Goal: Task Accomplishment & Management: Complete application form

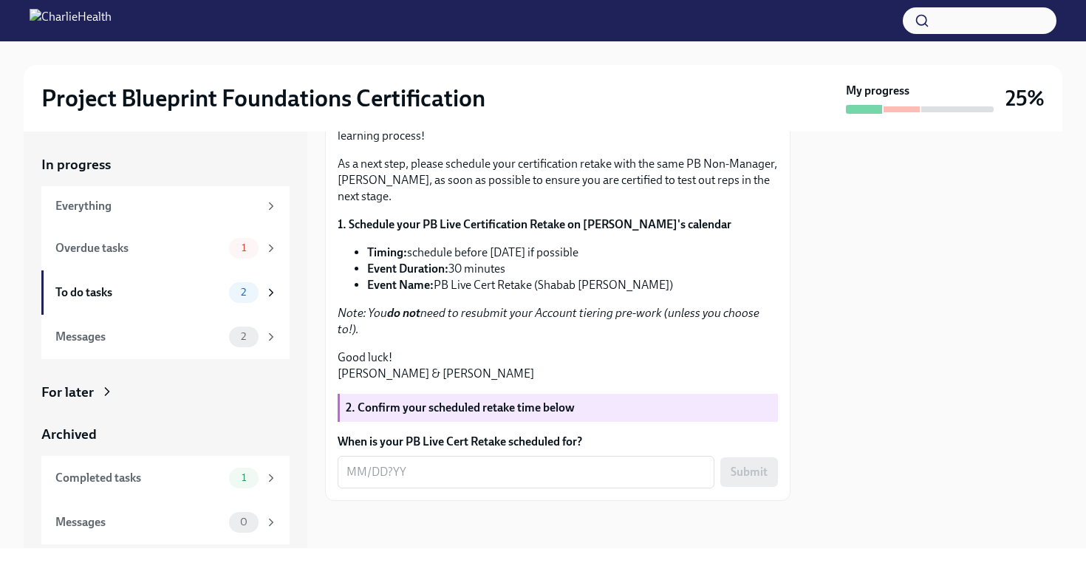
scroll to position [335, 0]
click at [466, 477] on textarea "When is your PB Live Cert Retake scheduled for?" at bounding box center [526, 472] width 359 height 18
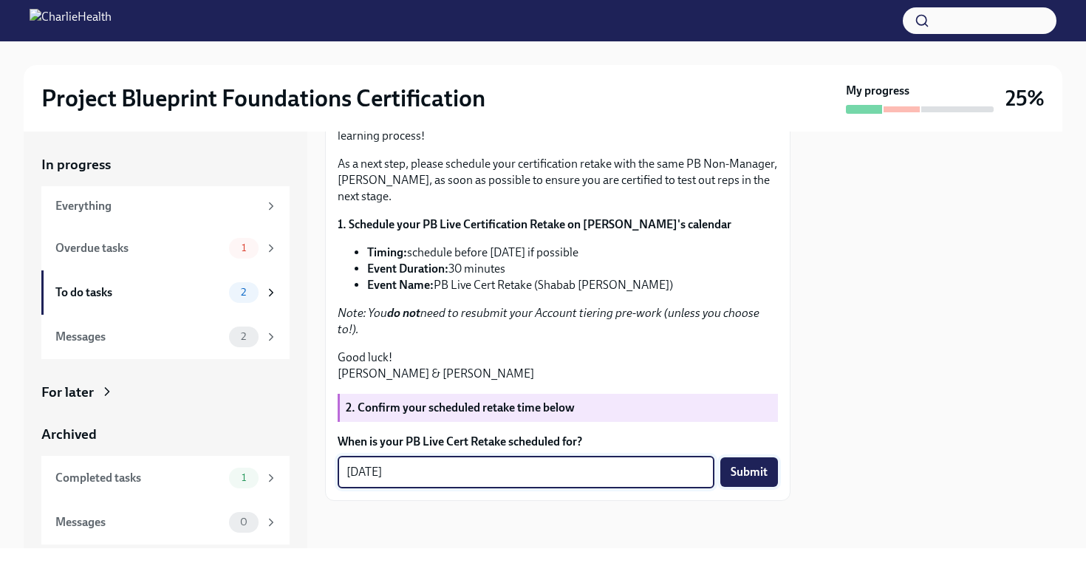
type textarea "[DATE]"
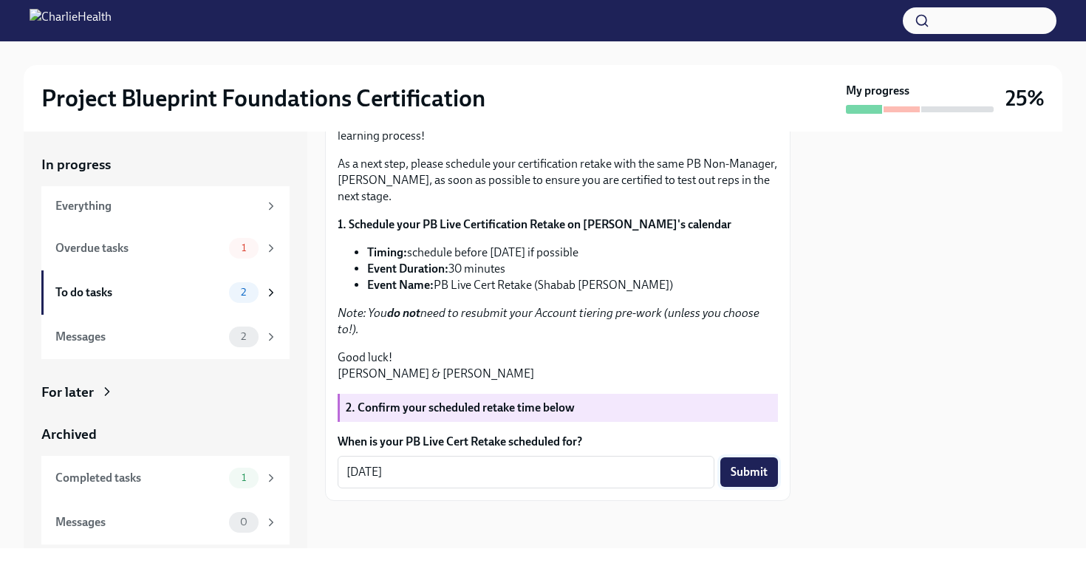
click at [731, 477] on span "Submit" at bounding box center [749, 472] width 37 height 15
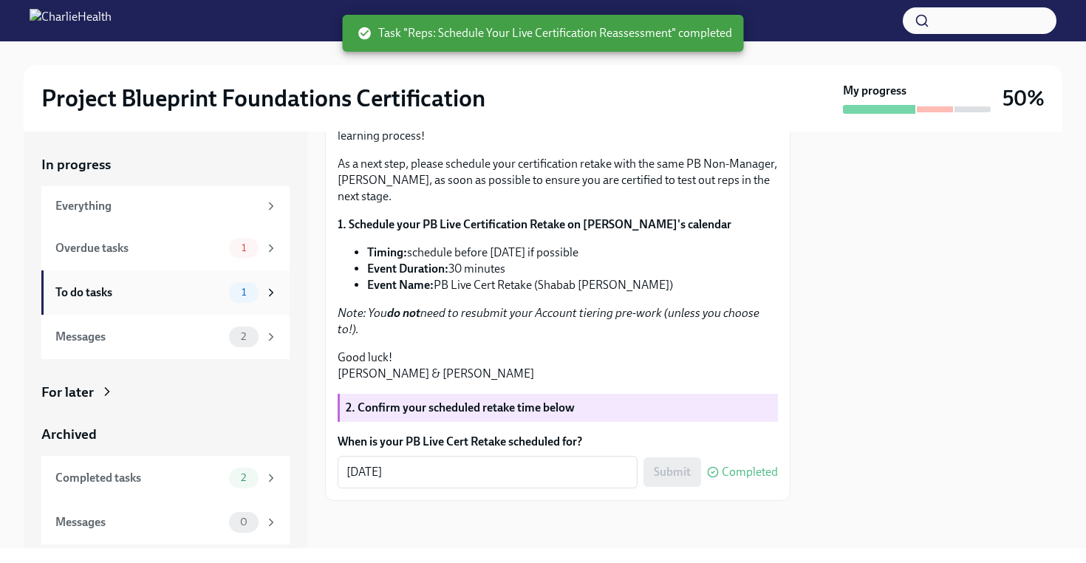
click at [250, 304] on div "To do tasks 1" at bounding box center [165, 292] width 248 height 44
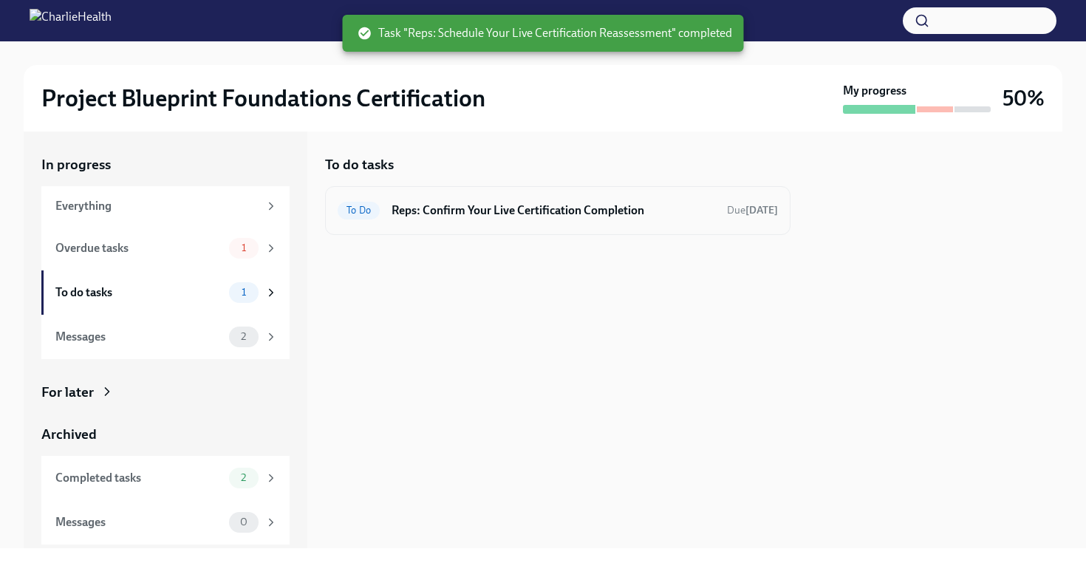
click at [477, 219] on div "To Do Reps: Confirm Your Live Certification Completion Due [DATE]" at bounding box center [558, 211] width 440 height 24
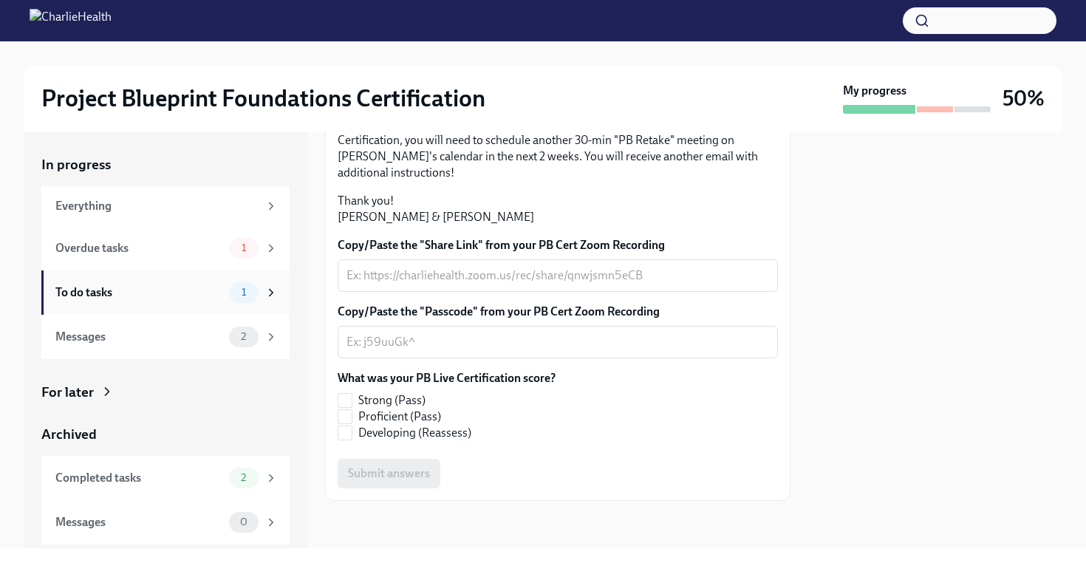
scroll to position [203, 0]
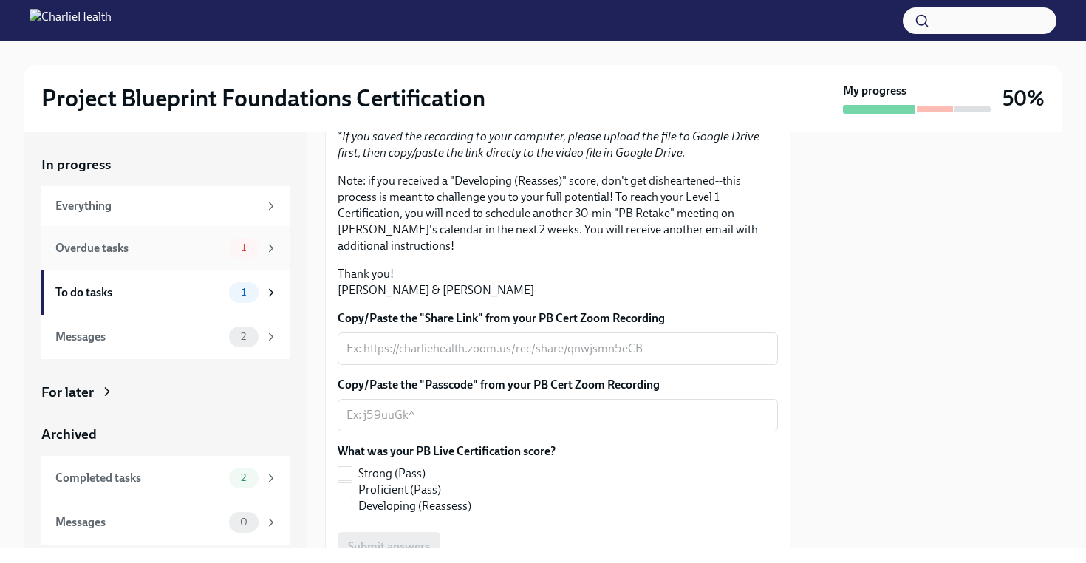
click at [85, 257] on div "Overdue tasks 1" at bounding box center [166, 248] width 222 height 21
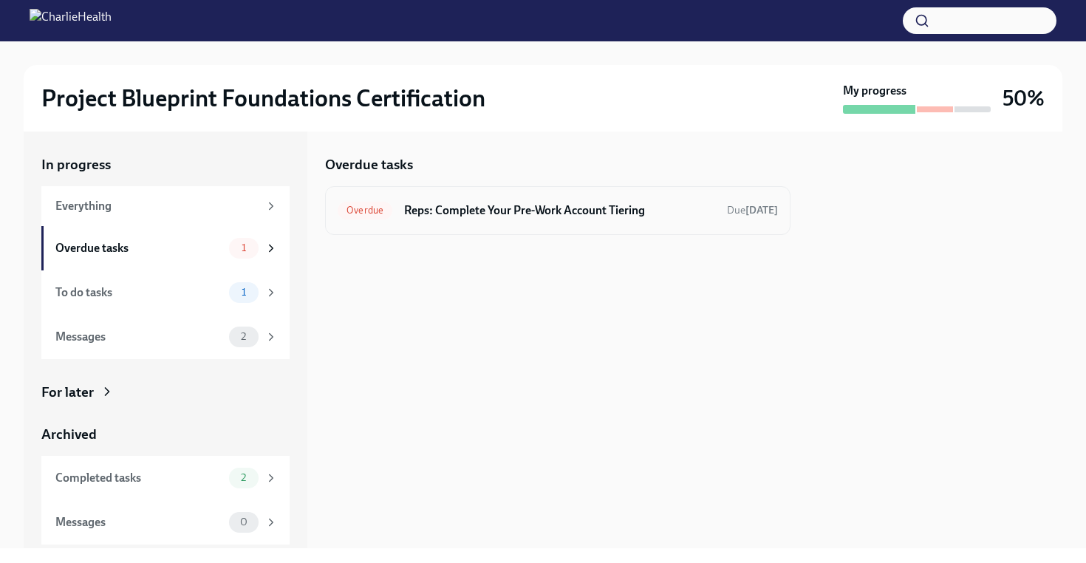
click at [443, 222] on div "Overdue Reps: Complete Your Pre-Work Account Tiering Due [DATE]" at bounding box center [558, 210] width 466 height 49
click at [501, 207] on h6 "Reps: Complete Your Pre-Work Account Tiering" at bounding box center [559, 210] width 311 height 16
